Goal: Communication & Community: Answer question/provide support

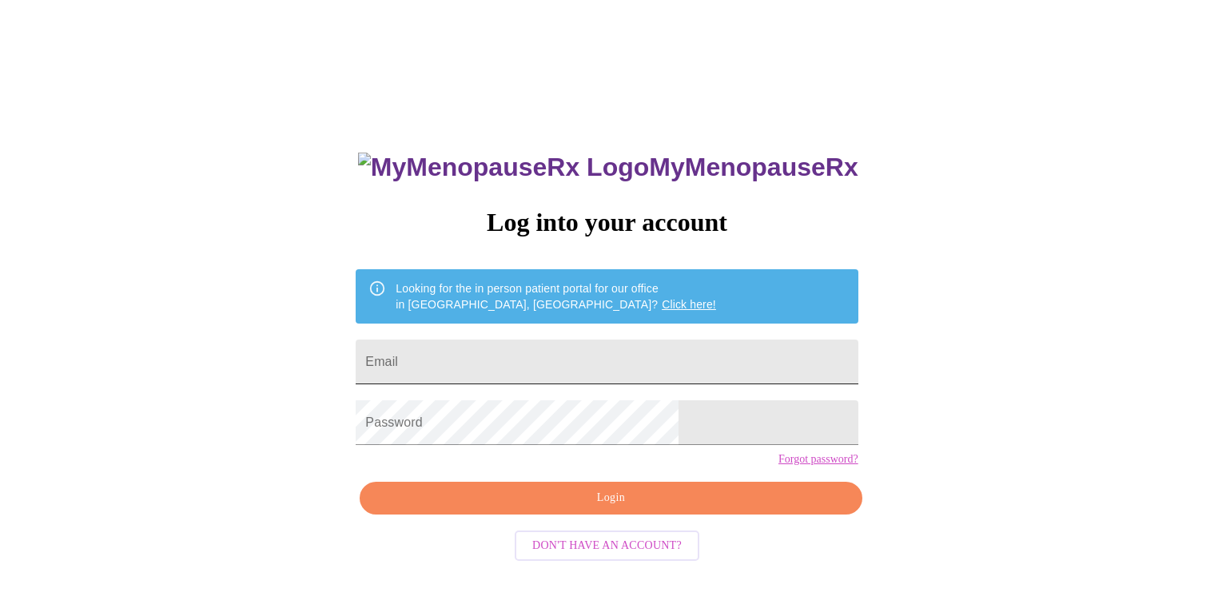
click at [701, 344] on input "Email" at bounding box center [607, 362] width 502 height 45
type input "[EMAIL_ADDRESS][DOMAIN_NAME]"
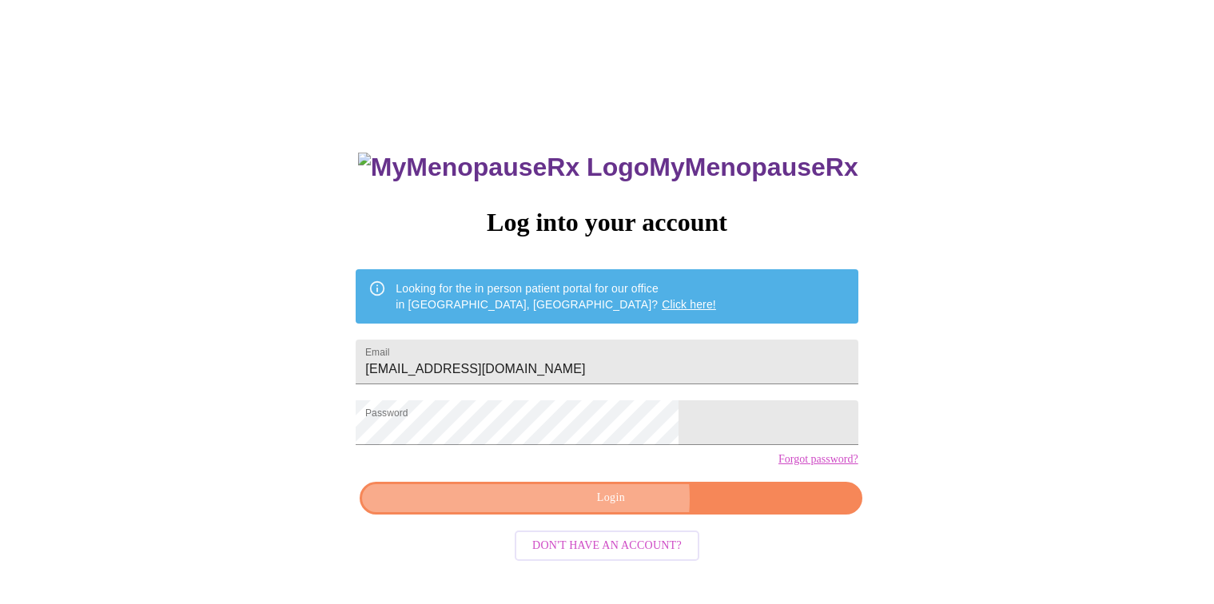
click at [614, 508] on span "Login" at bounding box center [610, 498] width 465 height 20
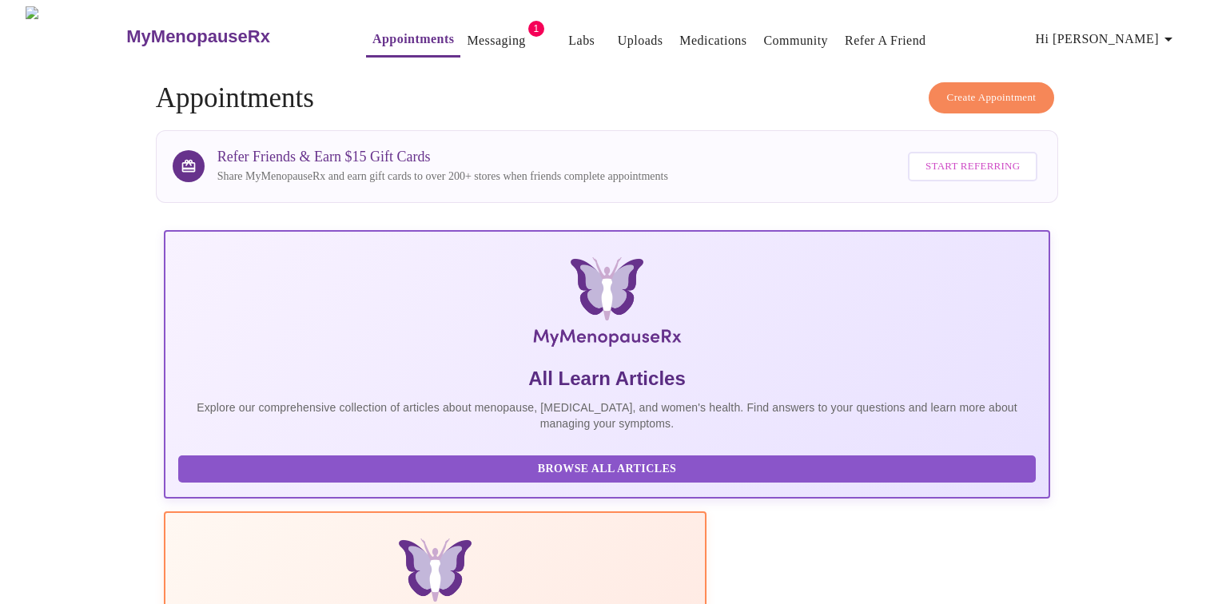
click at [467, 35] on link "Messaging" at bounding box center [496, 41] width 58 height 22
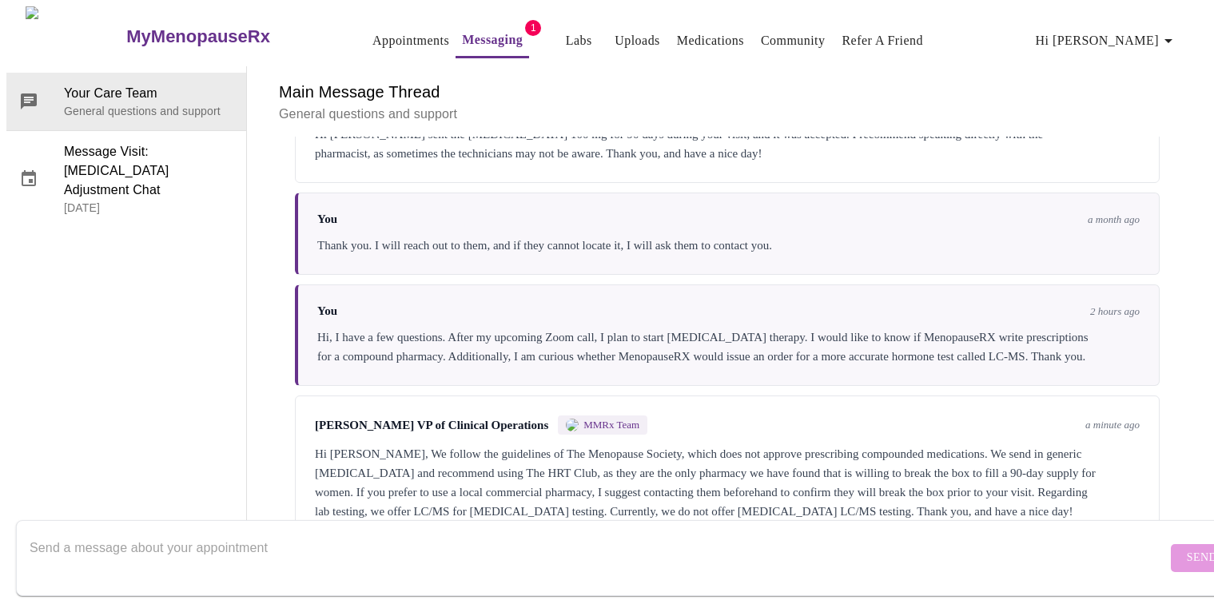
scroll to position [5967, 0]
click at [579, 532] on textarea "Send a message about your appointment" at bounding box center [598, 557] width 1137 height 51
type textarea "Thank you for clearing this up for me."
click at [1187, 548] on span "Send" at bounding box center [1202, 558] width 30 height 20
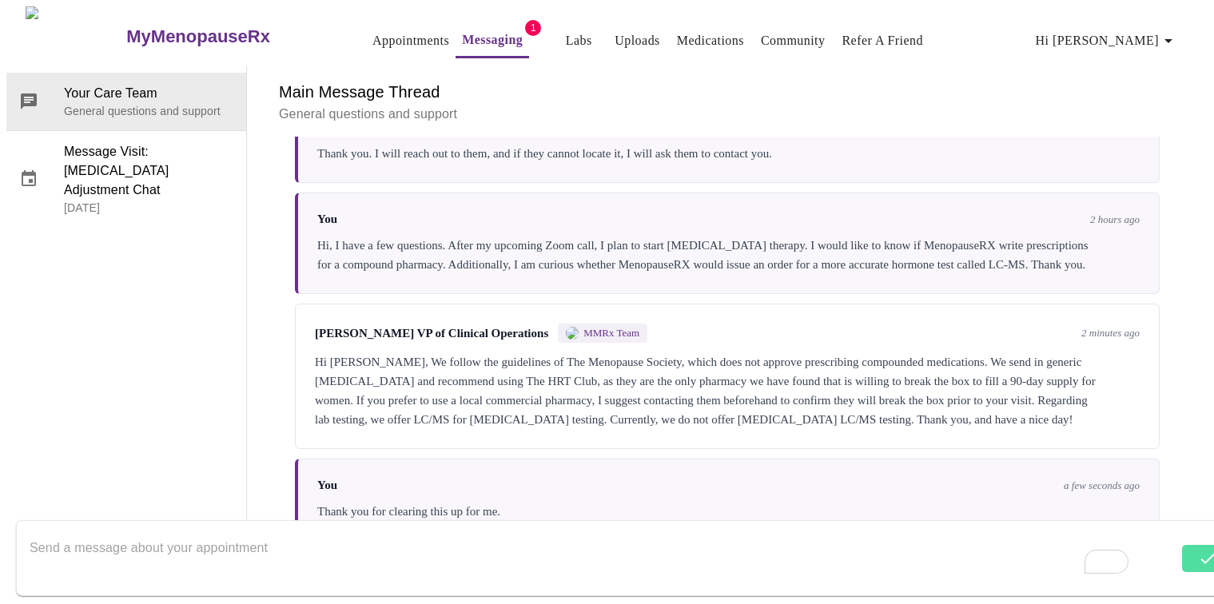
scroll to position [5944, 0]
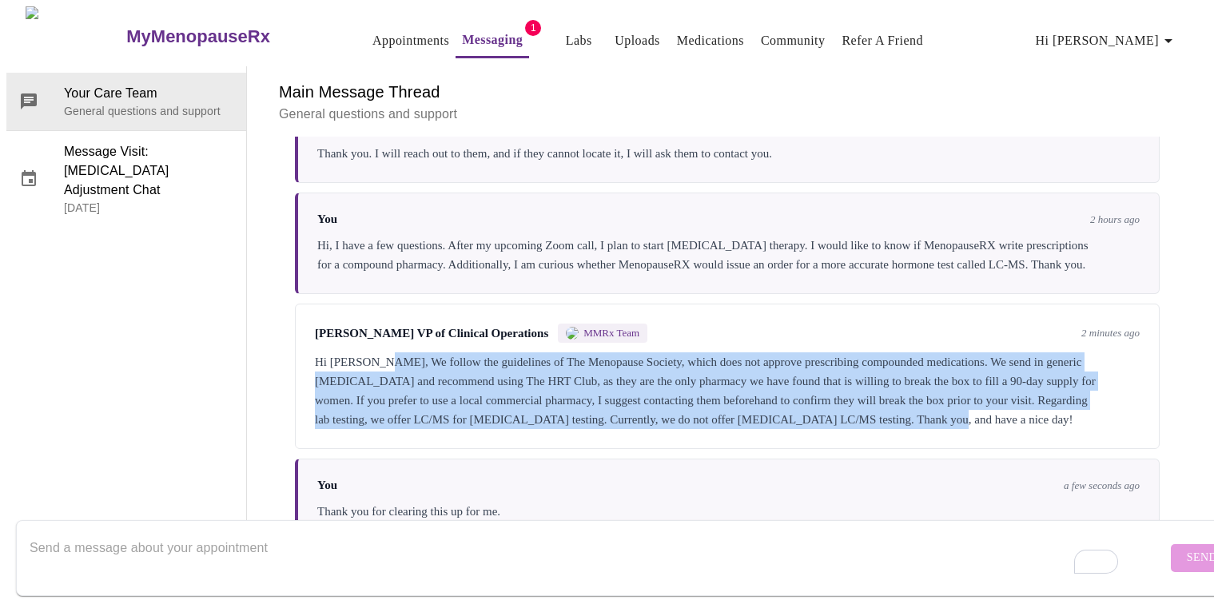
drag, startPoint x: 366, startPoint y: 271, endPoint x: 399, endPoint y: 344, distance: 80.5
click at [399, 352] on div "Hi [PERSON_NAME], We follow the guidelines of The Menopause Society, which does…" at bounding box center [727, 390] width 825 height 77
copy div "We follow the guidelines of The Menopause Society, which does not approve presc…"
